Goal: Task Accomplishment & Management: Use online tool/utility

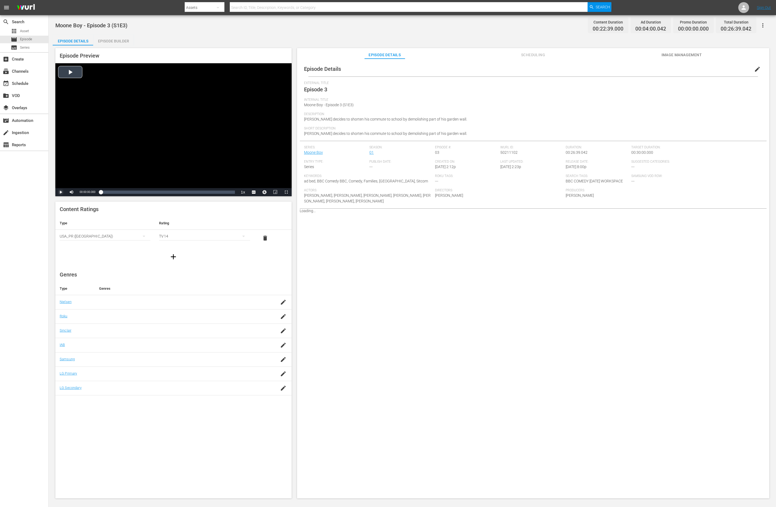
click at [61, 192] on span "Video Player" at bounding box center [61, 192] width 0 height 0
click at [108, 192] on div "00:01:20.759 Episode 3 (1/3)" at bounding box center [108, 191] width 0 height 5
click at [228, 193] on div "00:25:15.389 Episode 3 (3/3)" at bounding box center [228, 191] width 0 height 5
click at [228, 193] on div "00:21:19.314" at bounding box center [165, 191] width 128 height 5
click at [231, 193] on div "00:21:54.189" at bounding box center [166, 191] width 130 height 5
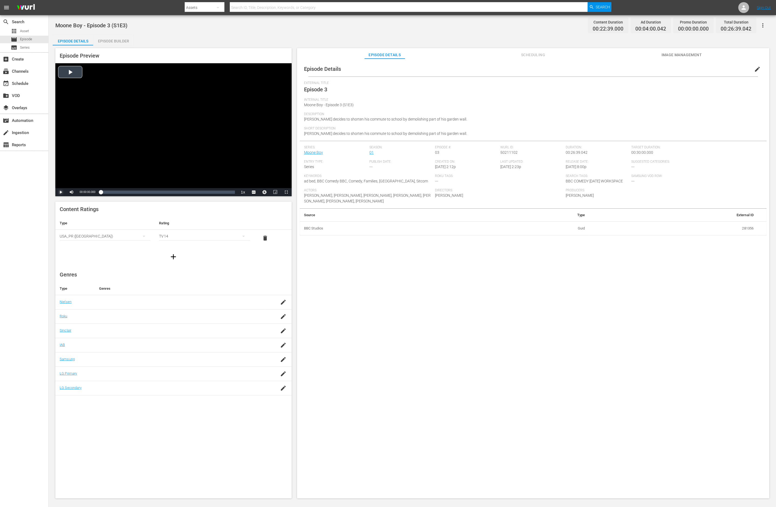
click at [61, 192] on span "Video Player" at bounding box center [61, 192] width 0 height 0
click at [231, 193] on div "Loaded : 2.65% 00:25:47.460 Episode 3 (3/3) 00:00:01.141" at bounding box center [168, 191] width 134 height 5
click at [61, 192] on span "Video Player" at bounding box center [61, 192] width 0 height 0
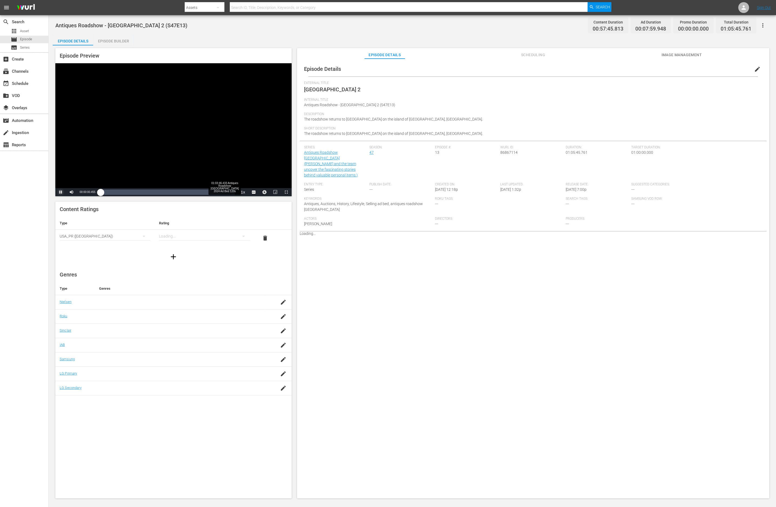
click at [231, 191] on div "Loaded : 0.35% 01:03:46.433 Antiques Roadshow UK 2024 Ad Bed 120s 00:00:00.627" at bounding box center [168, 191] width 134 height 5
click at [231, 193] on div "00:00:17.444" at bounding box center [166, 191] width 130 height 5
click at [232, 193] on div "00:00:40.688" at bounding box center [166, 191] width 131 height 5
click at [233, 194] on div "00:00:57.422" at bounding box center [167, 191] width 132 height 5
click at [234, 194] on div "00:01:28.736" at bounding box center [167, 191] width 133 height 5
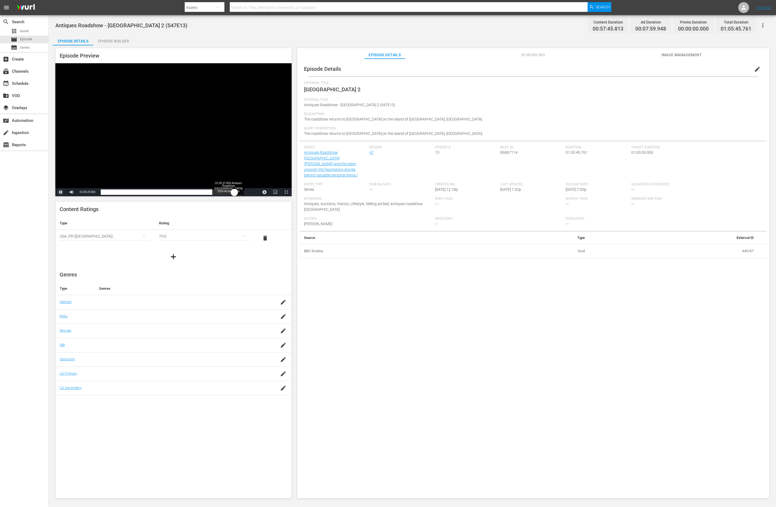
click at [234, 194] on div "00:01:44.152" at bounding box center [167, 191] width 133 height 5
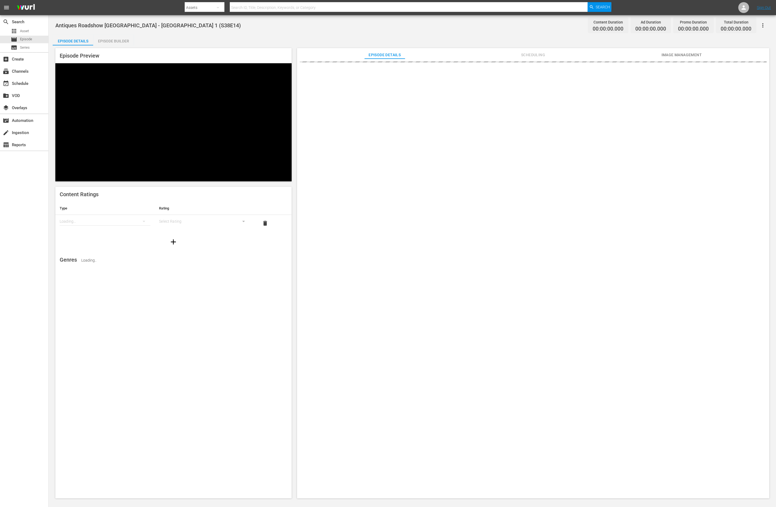
click at [167, 357] on div "Content Ratings Type Rating Loading... Select Rating delete Genres Loading.." at bounding box center [173, 342] width 236 height 311
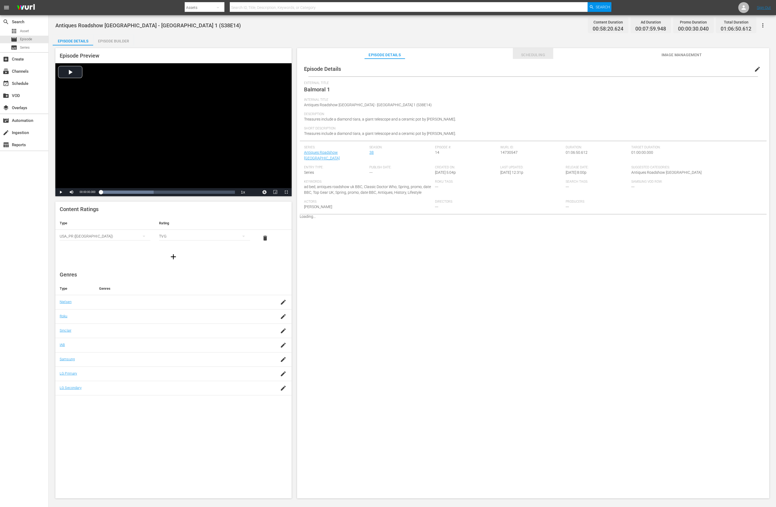
click at [545, 52] on span "Scheduling" at bounding box center [533, 55] width 41 height 7
